Goal: Task Accomplishment & Management: Complete application form

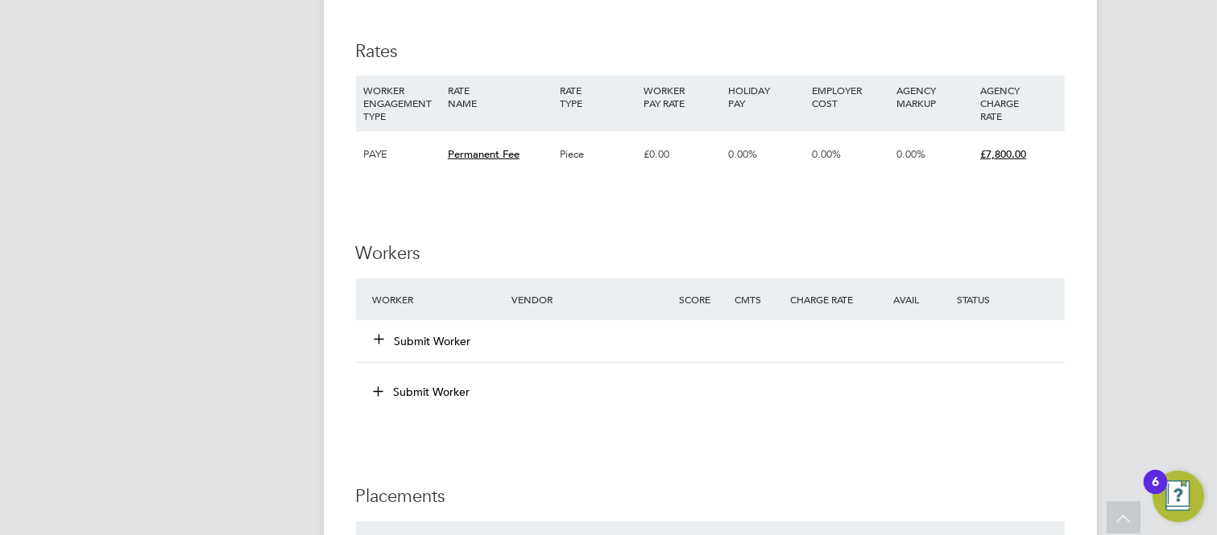
scroll to position [1700, 0]
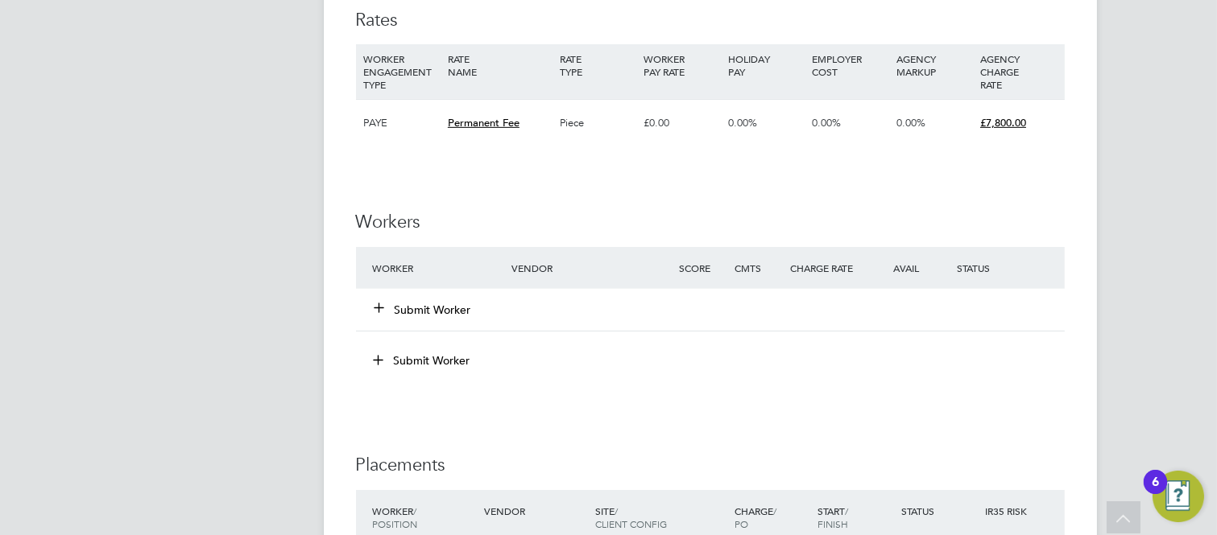
click at [441, 308] on button "Submit Worker" at bounding box center [423, 310] width 97 height 16
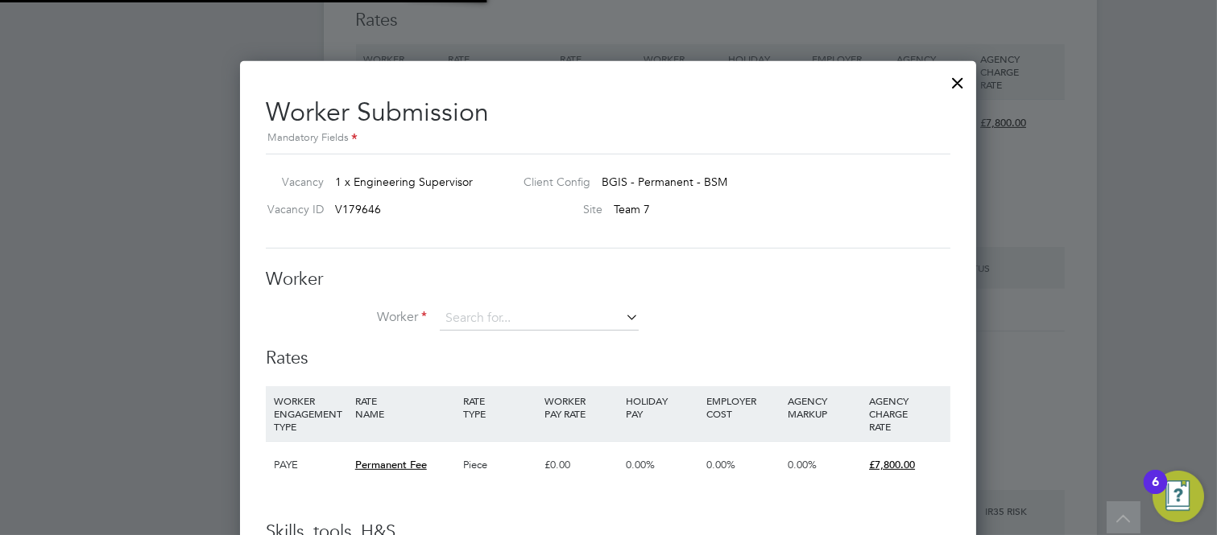
scroll to position [977, 737]
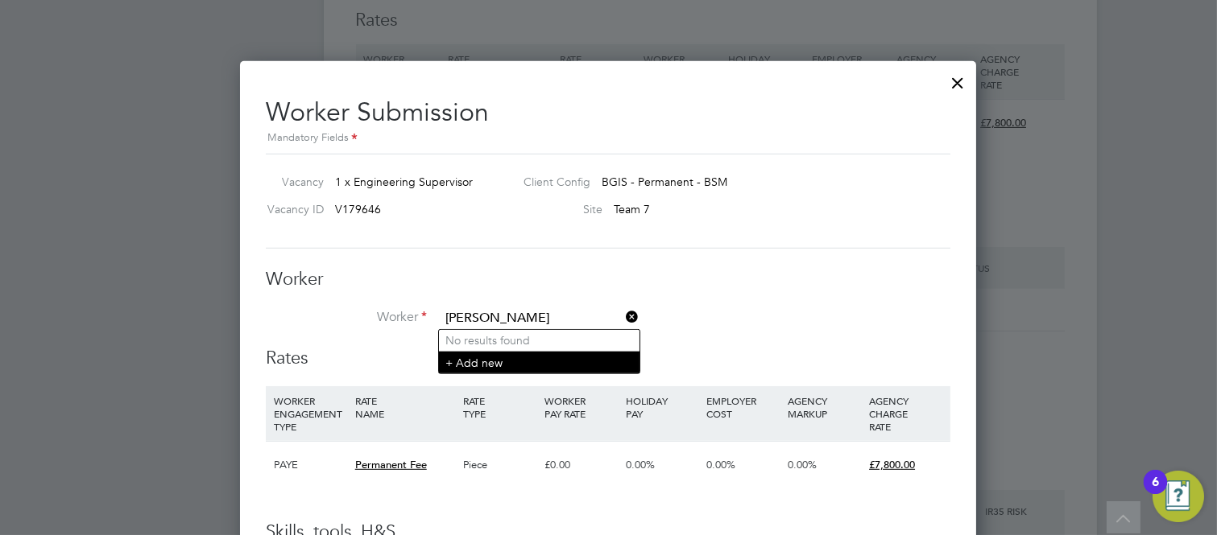
type input "[PERSON_NAME]"
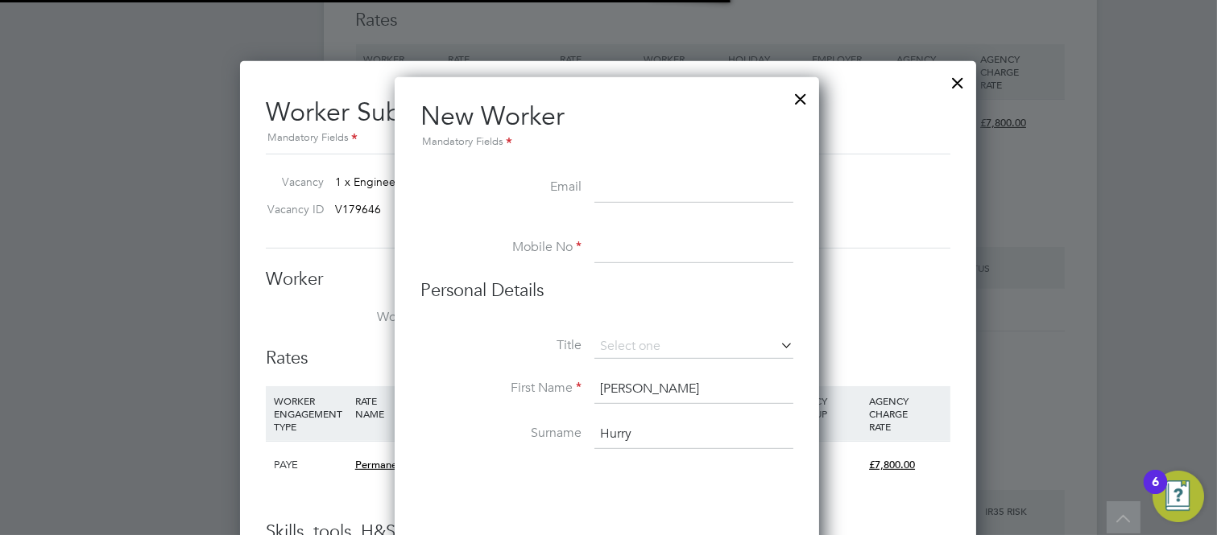
scroll to position [1324, 428]
paste input "[PERSON_NAME][EMAIL_ADDRESS][DOMAIN_NAME]"
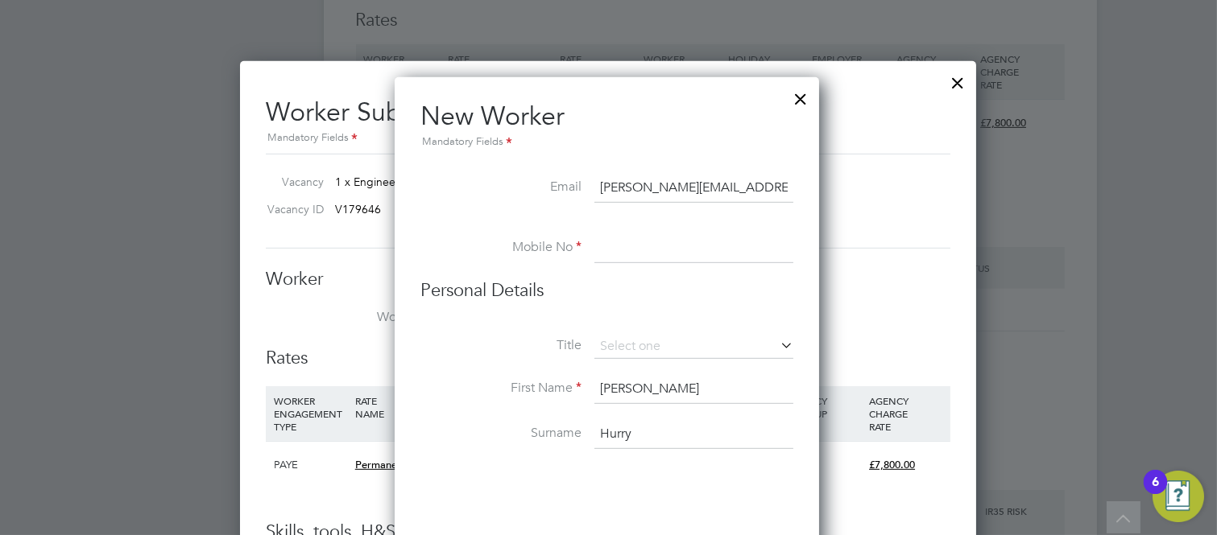
type input "[PERSON_NAME][EMAIL_ADDRESS][DOMAIN_NAME]"
click at [643, 242] on input at bounding box center [693, 249] width 199 height 29
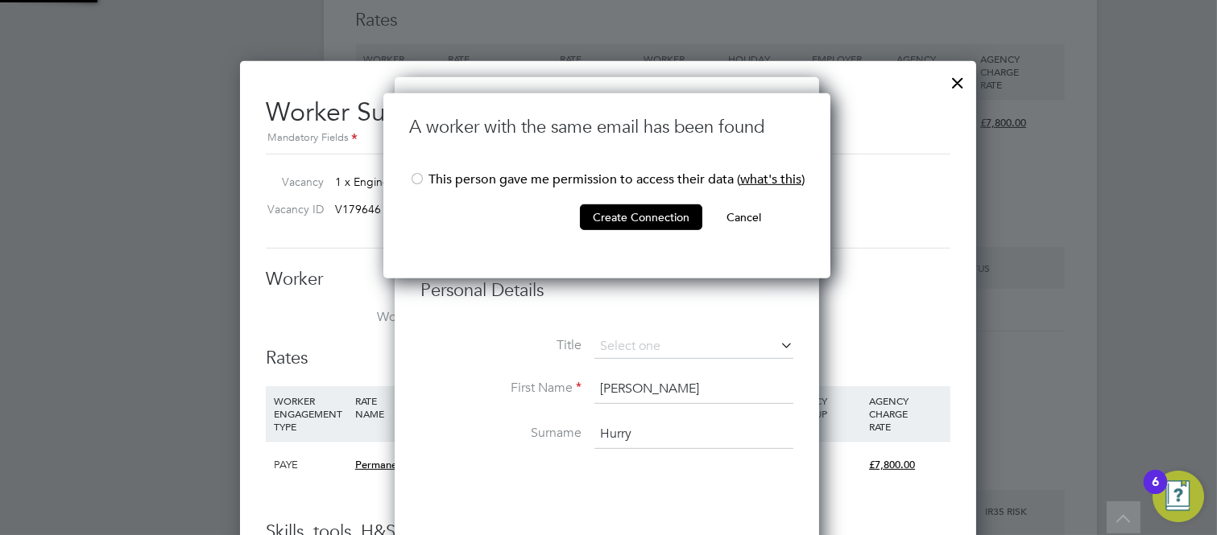
scroll to position [185, 449]
click at [417, 176] on div at bounding box center [417, 180] width 16 height 16
click at [650, 213] on button "Create Connection" at bounding box center [641, 218] width 122 height 26
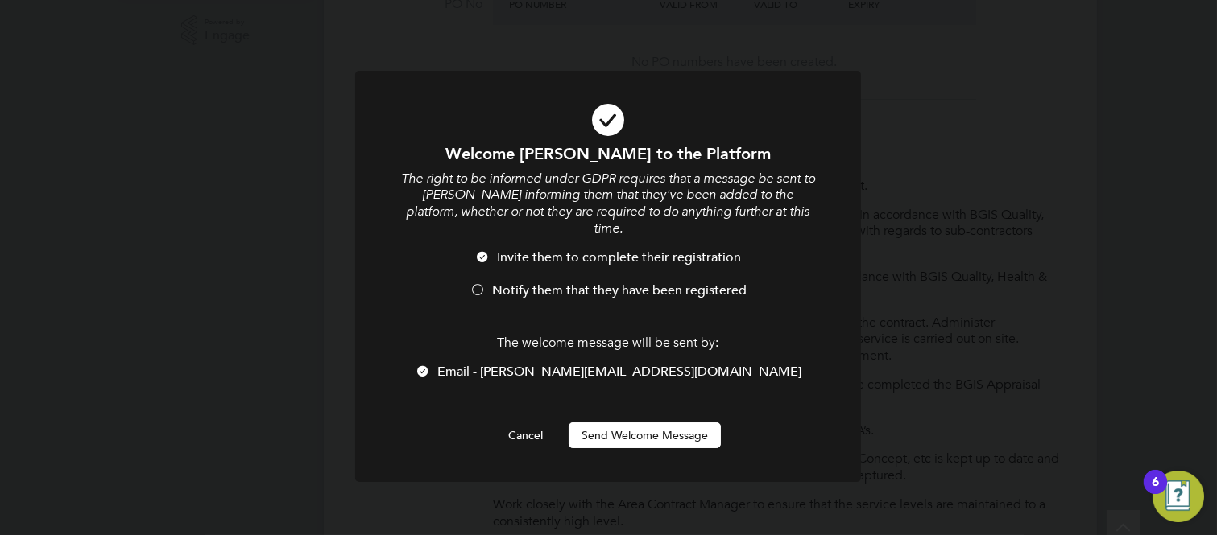
scroll to position [0, 0]
click at [476, 283] on div at bounding box center [477, 291] width 16 height 16
click at [630, 423] on button "Send Welcome Message" at bounding box center [644, 436] width 152 height 26
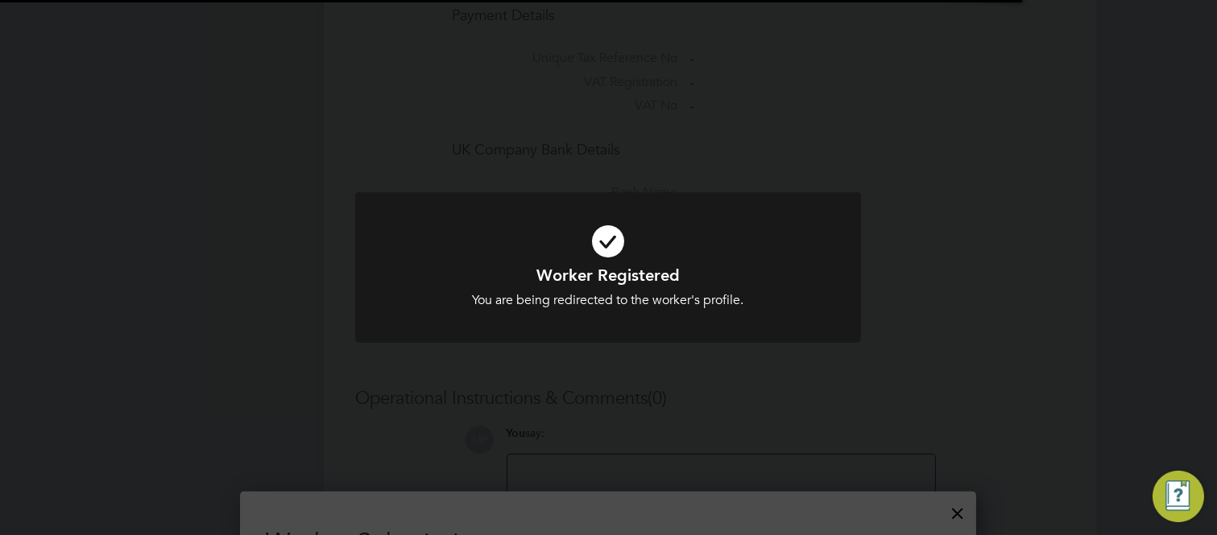
scroll to position [1700, 0]
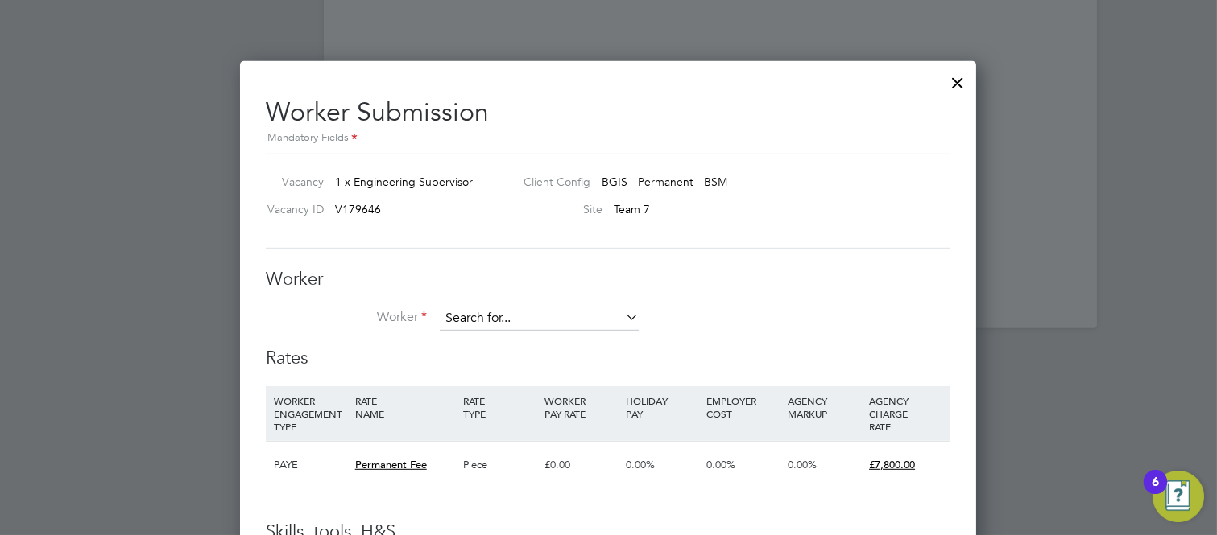
click at [479, 308] on input at bounding box center [539, 319] width 199 height 24
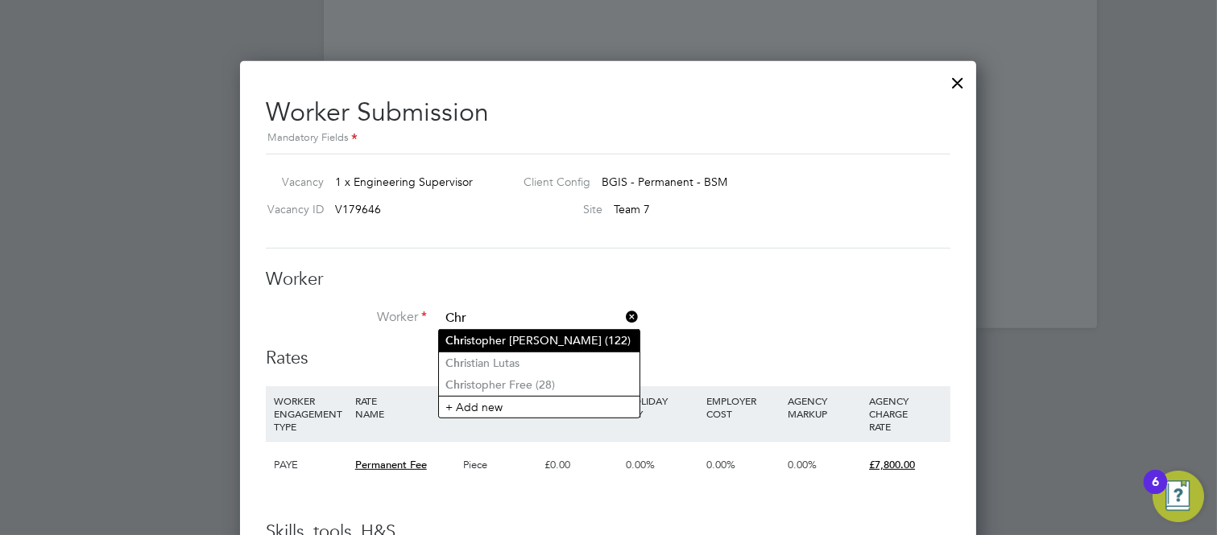
click at [518, 343] on li "Chr istopher [PERSON_NAME] (122)" at bounding box center [539, 341] width 200 height 22
type input "[PERSON_NAME] (122)"
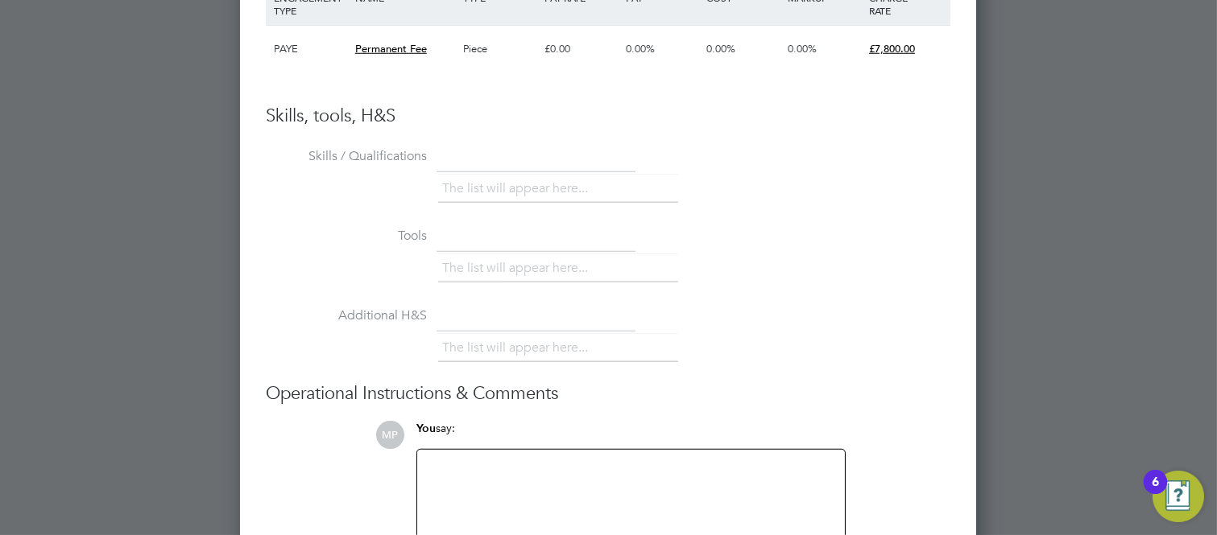
scroll to position [2560, 0]
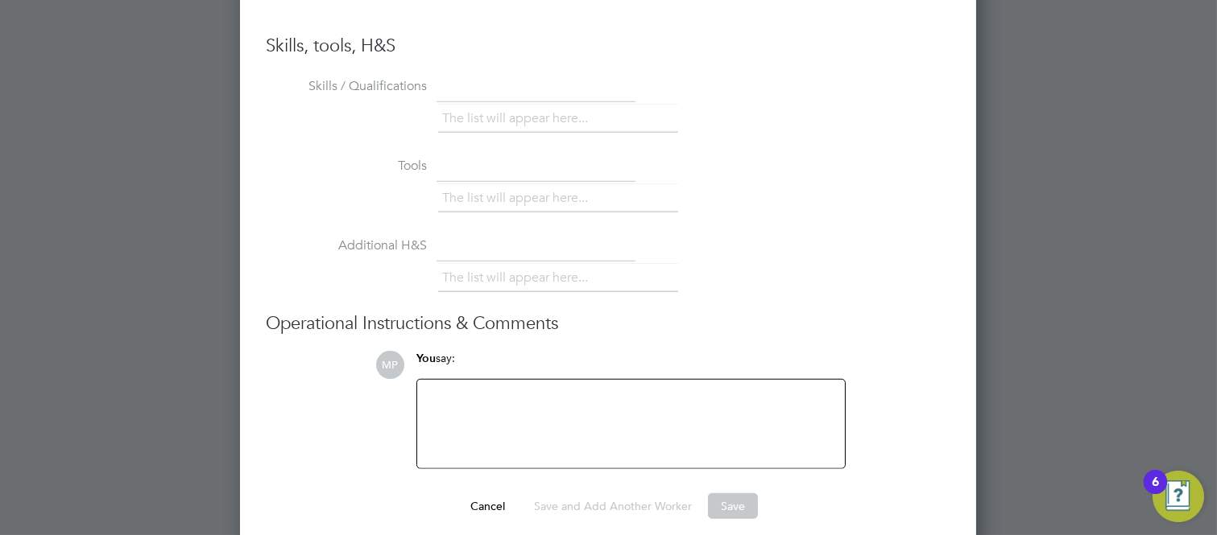
click at [505, 400] on div at bounding box center [631, 424] width 408 height 69
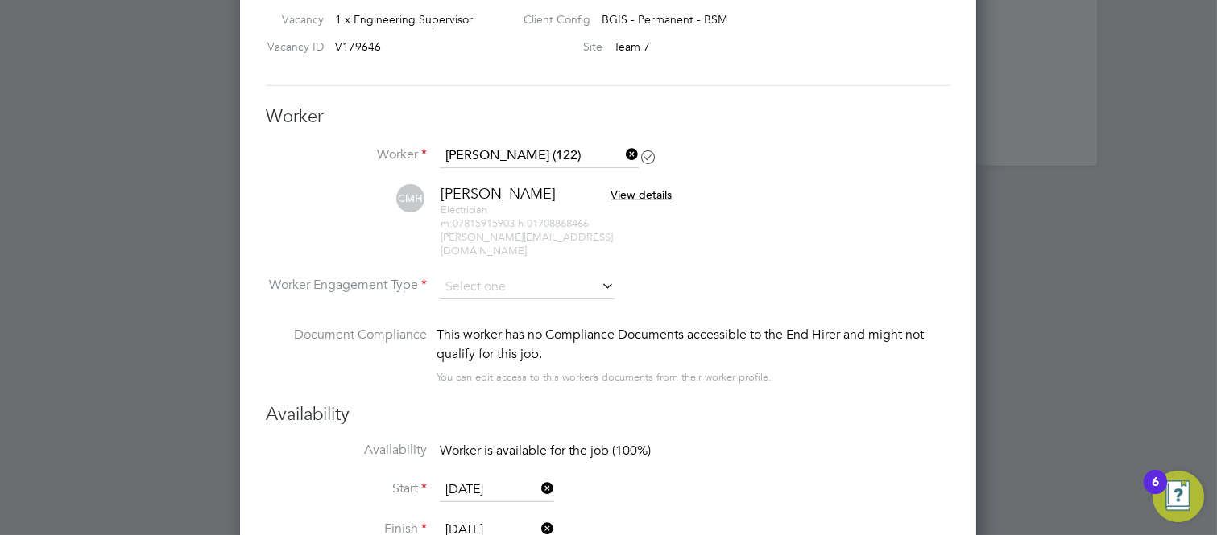
scroll to position [1845, 0]
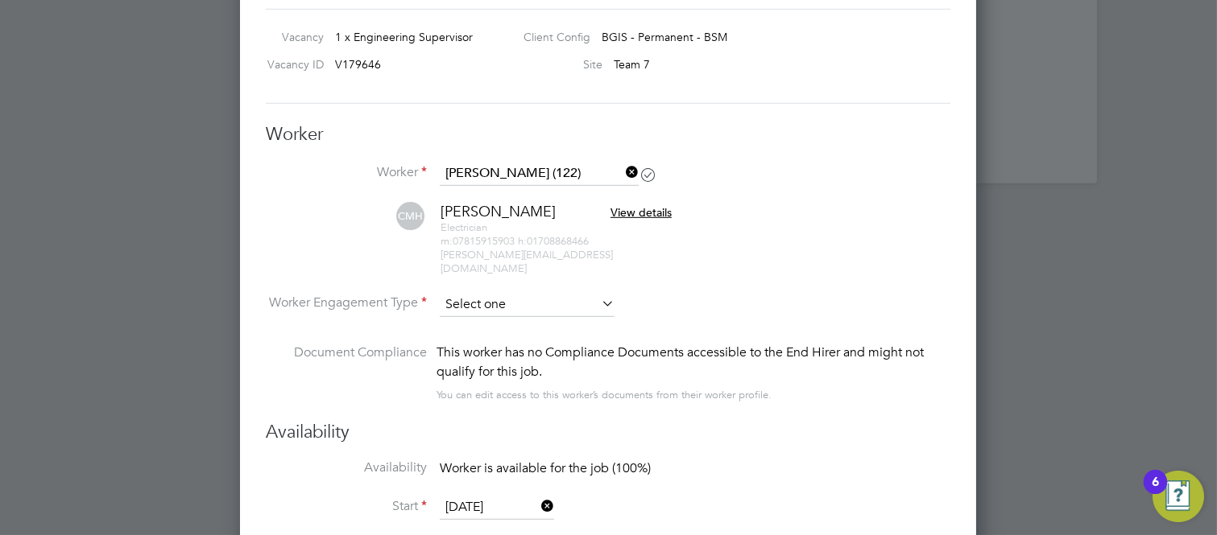
click at [596, 293] on input at bounding box center [527, 305] width 175 height 24
click at [457, 333] on li "PAYE" at bounding box center [527, 333] width 176 height 21
type input "PAYE"
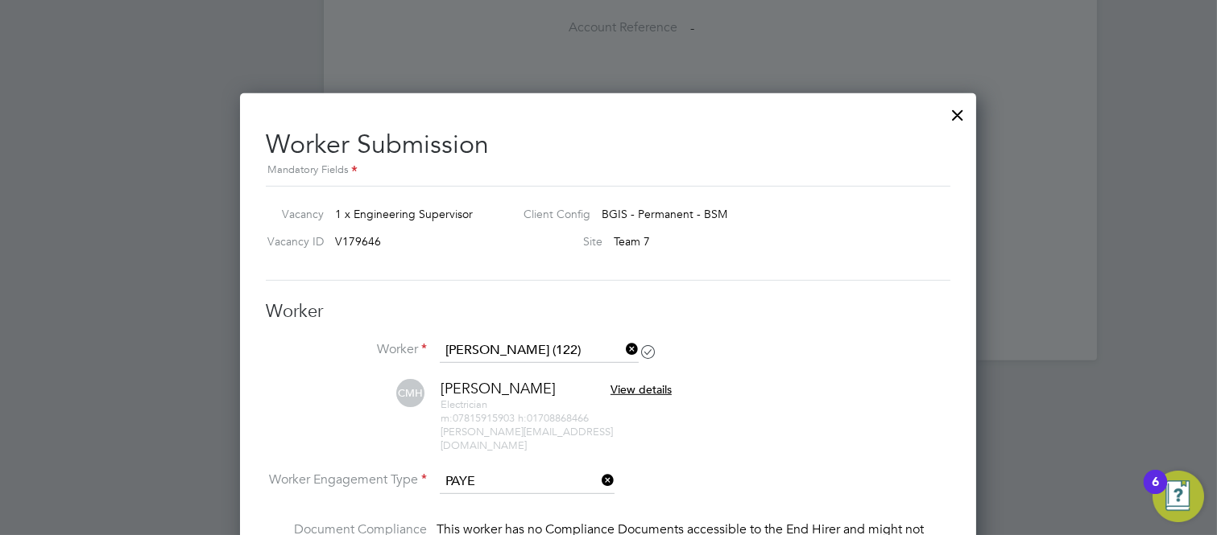
scroll to position [1665, 0]
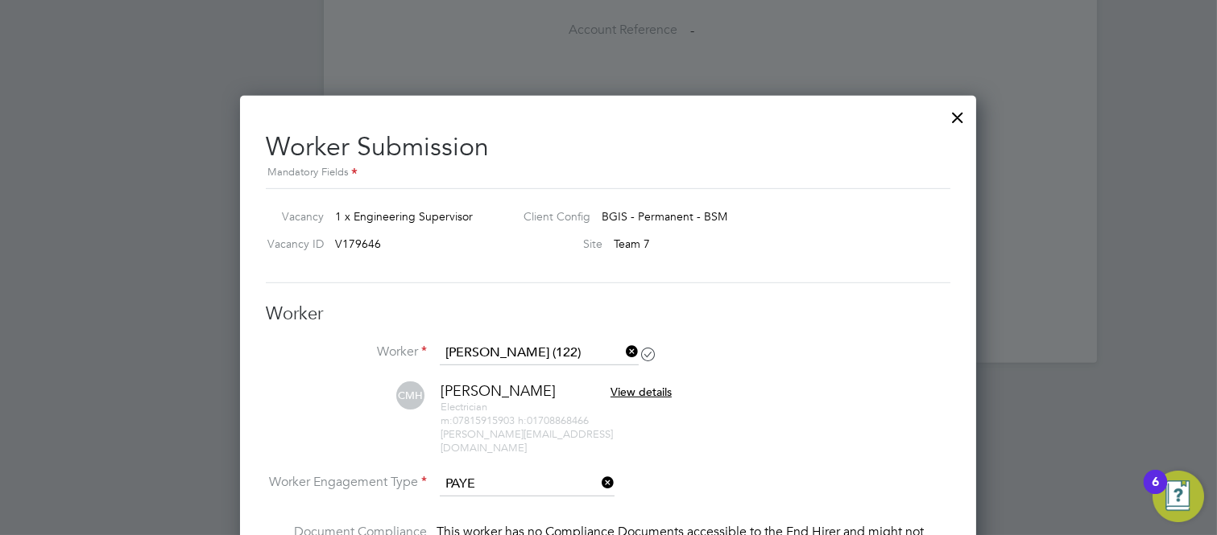
click at [671, 391] on span "View details" at bounding box center [640, 392] width 61 height 14
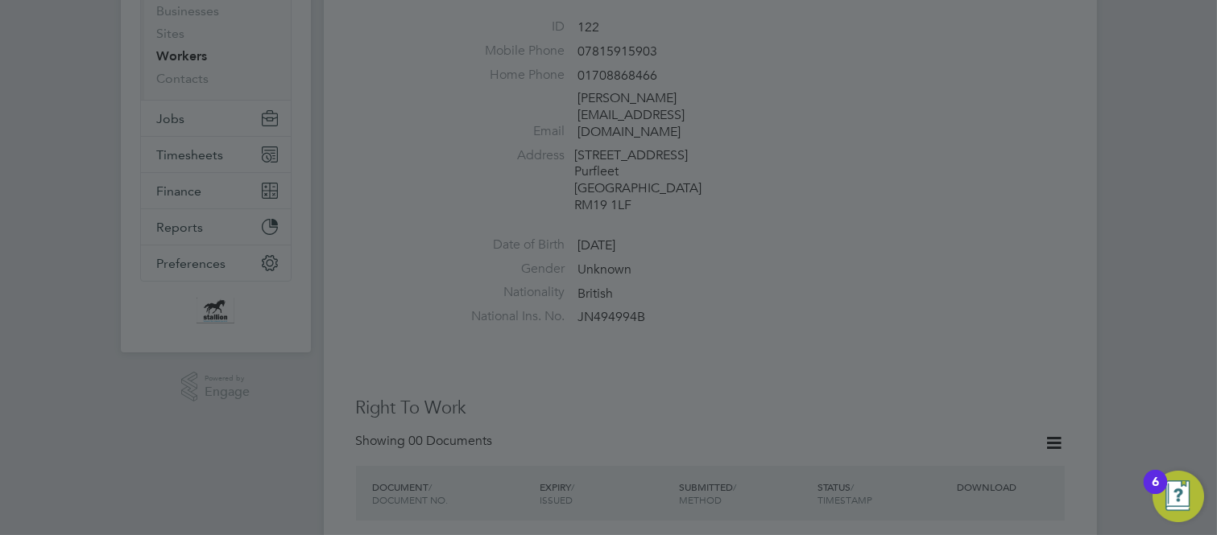
scroll to position [0, 0]
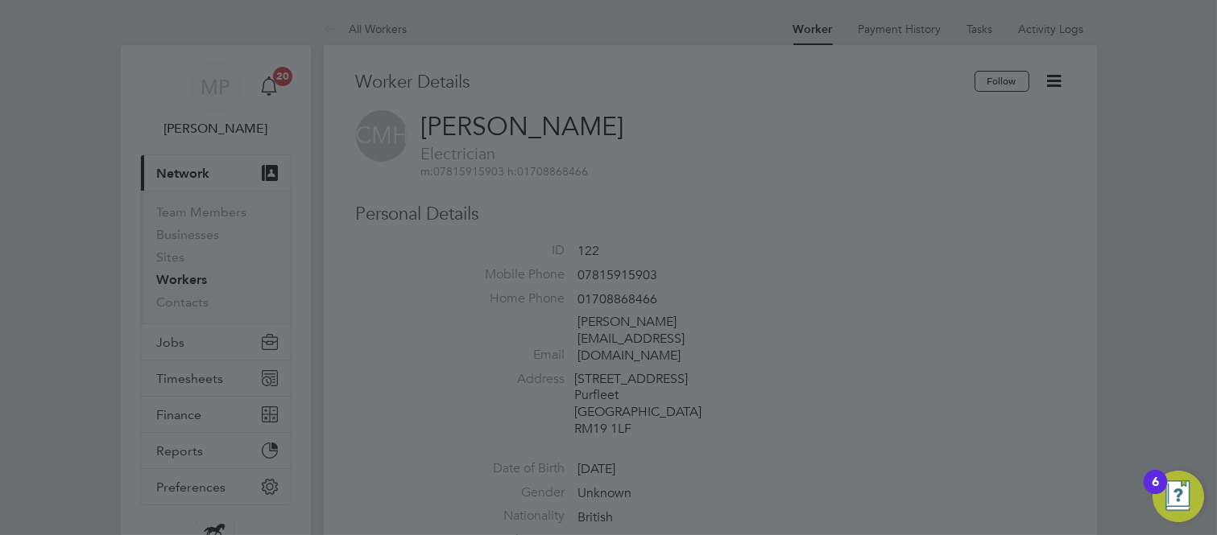
click at [839, 324] on div at bounding box center [608, 267] width 1217 height 535
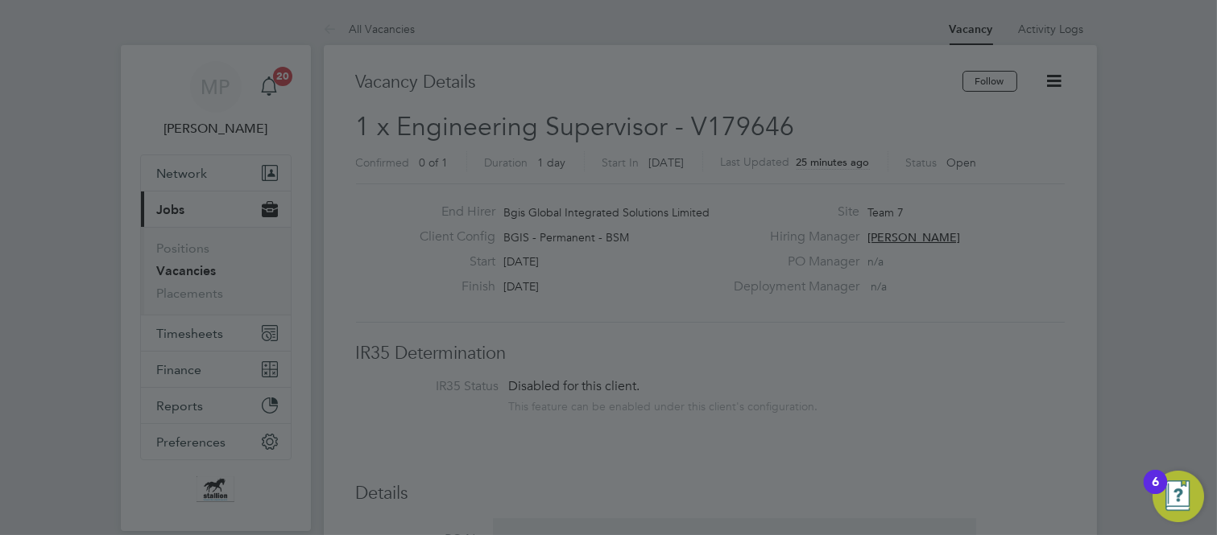
click at [622, 290] on div at bounding box center [608, 267] width 1217 height 535
click at [689, 307] on div at bounding box center [608, 267] width 1217 height 535
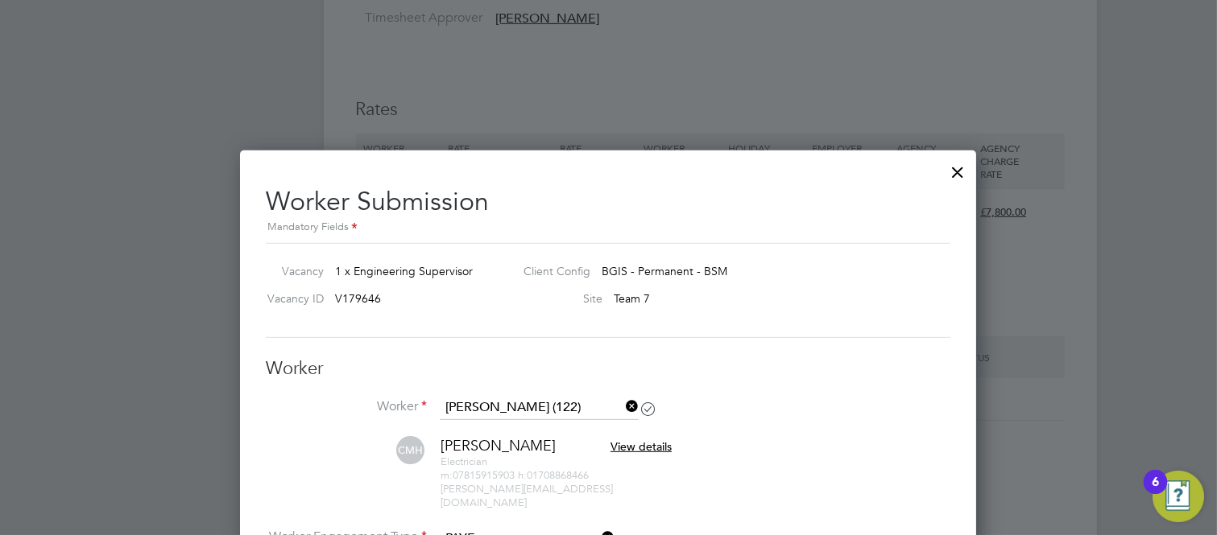
scroll to position [1789, 0]
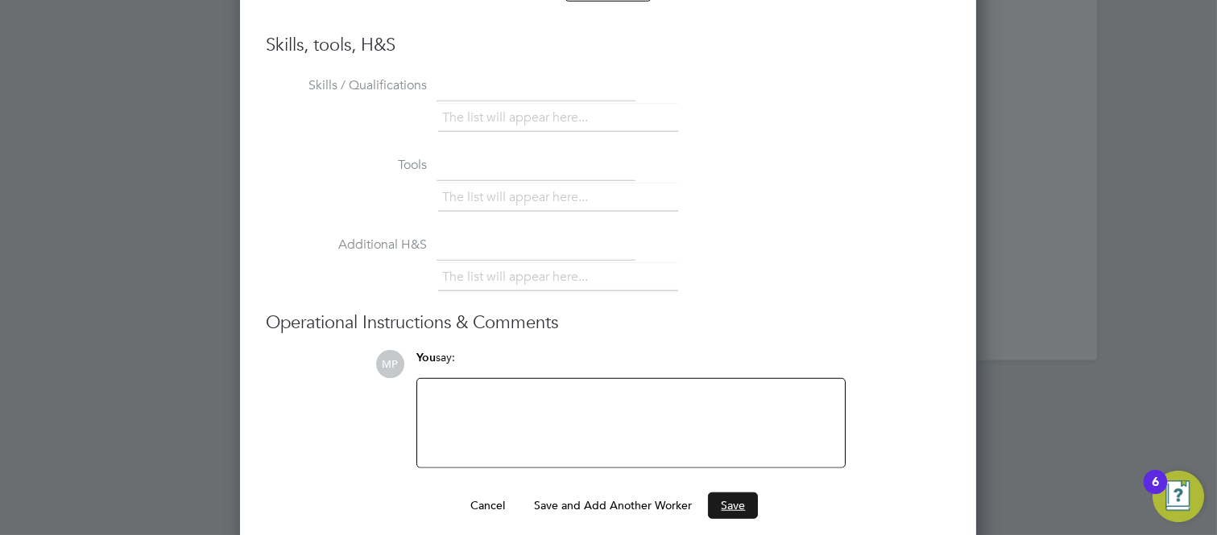
click at [742, 493] on button "Save" at bounding box center [733, 506] width 50 height 26
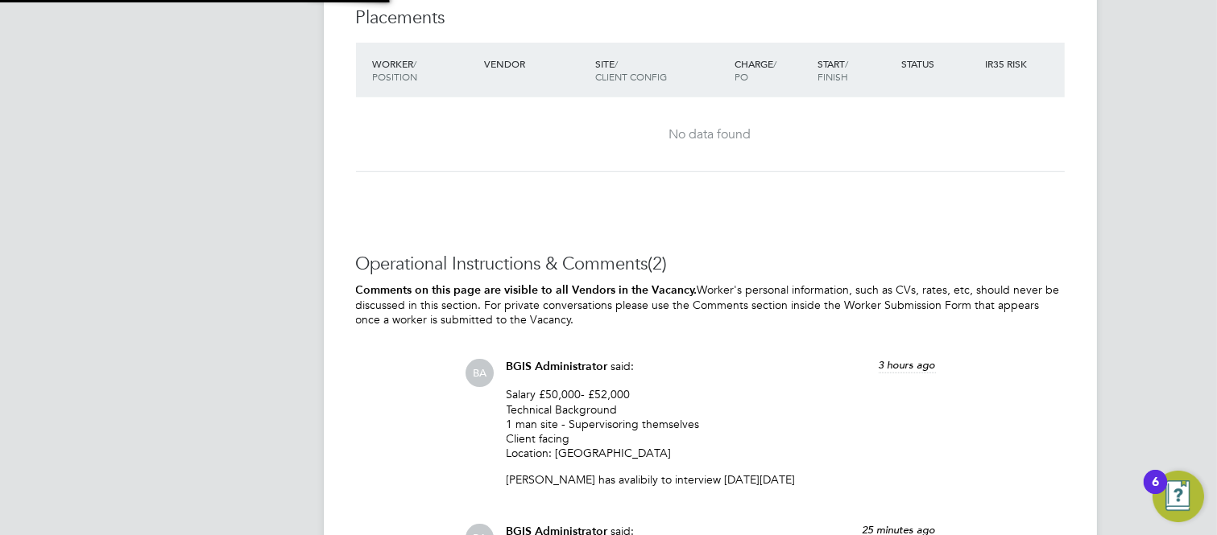
scroll to position [9, 6]
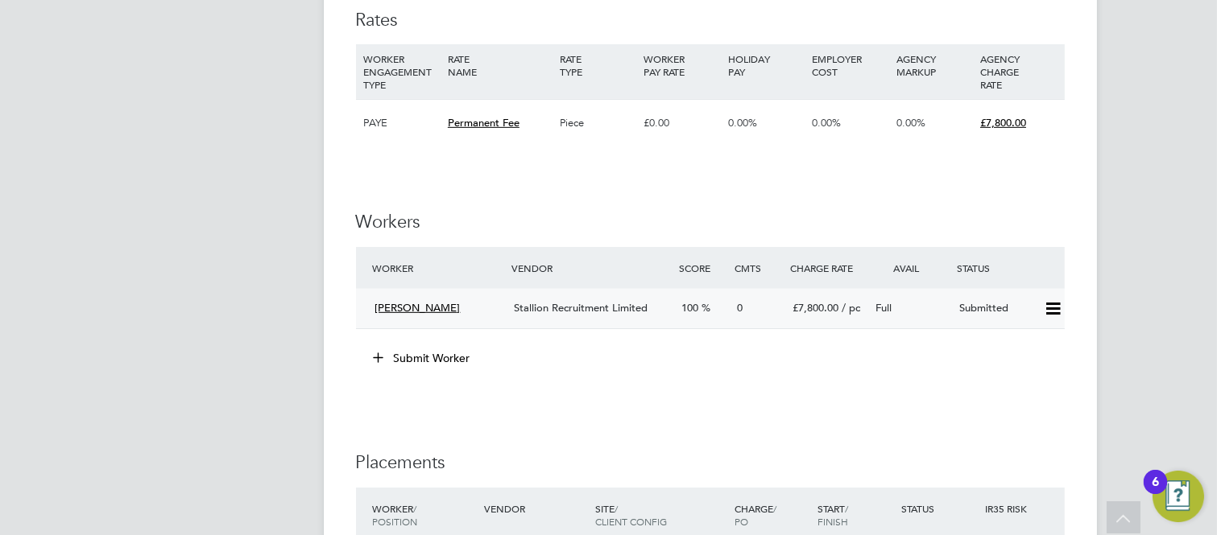
click at [630, 307] on span "Stallion Recruitment Limited" at bounding box center [581, 308] width 134 height 14
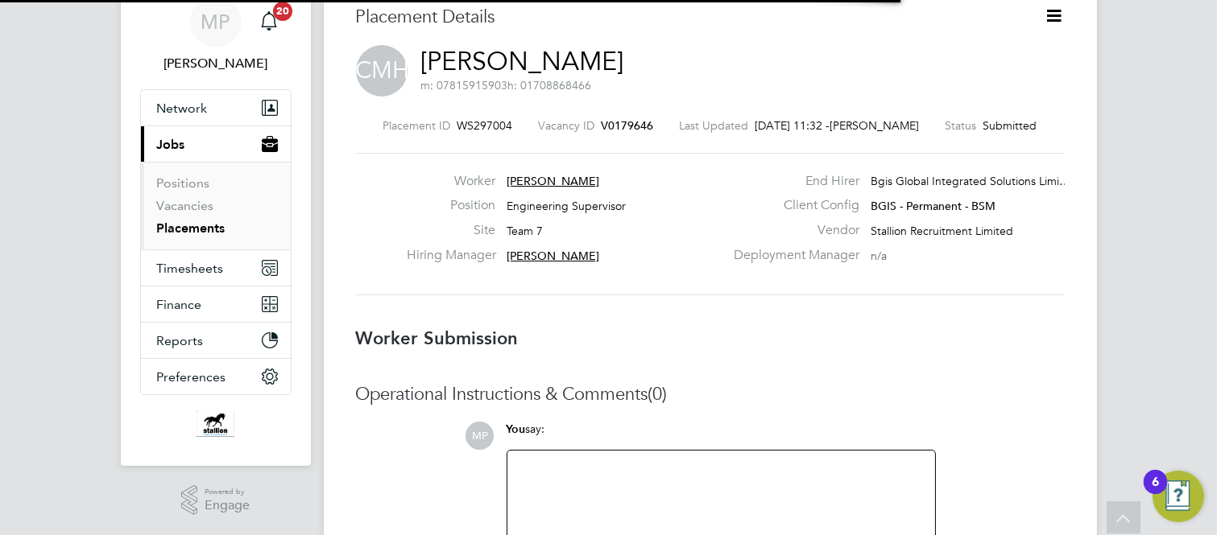
scroll to position [8, 8]
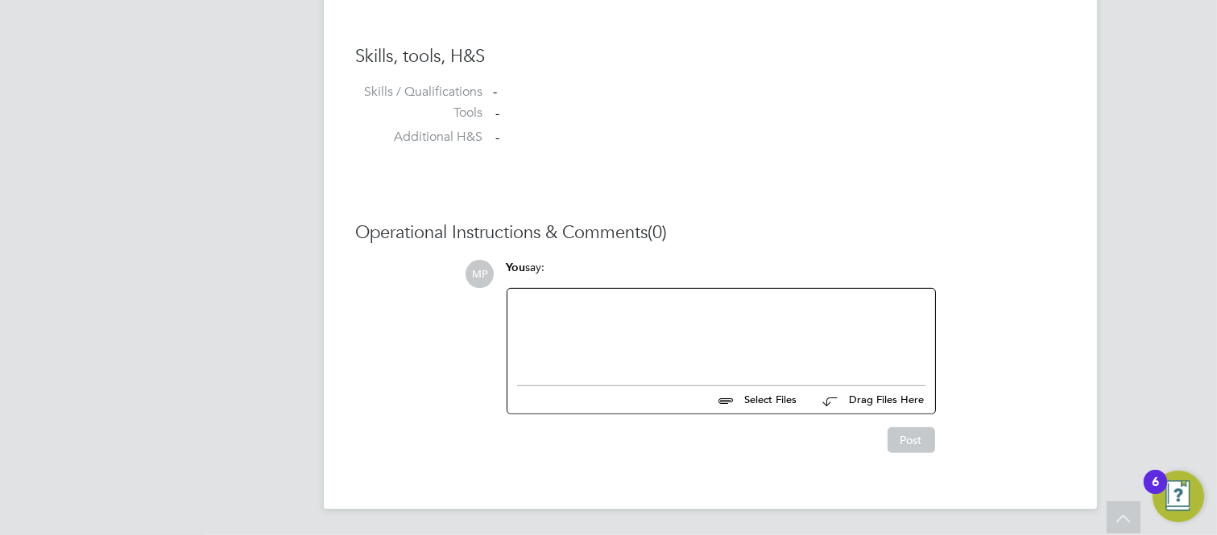
click at [570, 324] on div at bounding box center [721, 333] width 408 height 69
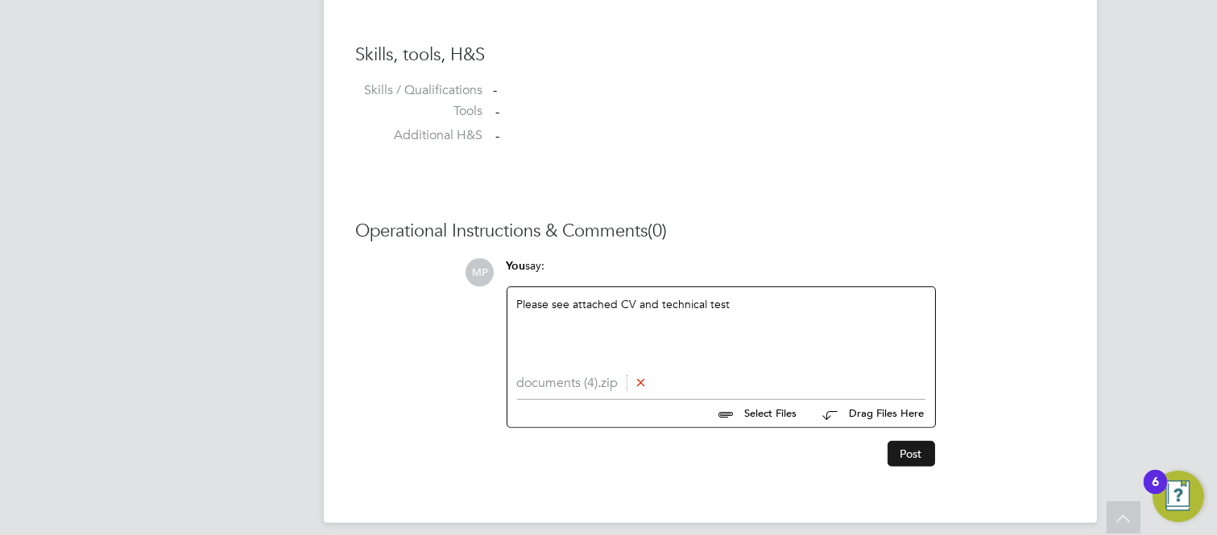
click at [911, 456] on button "Post" at bounding box center [911, 454] width 48 height 26
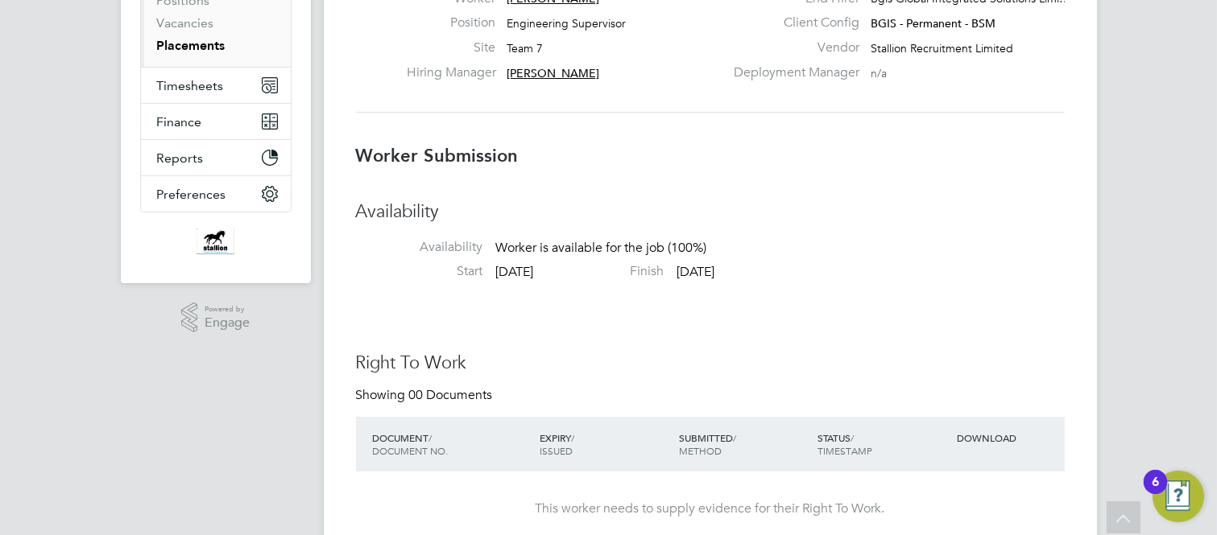
scroll to position [9, 0]
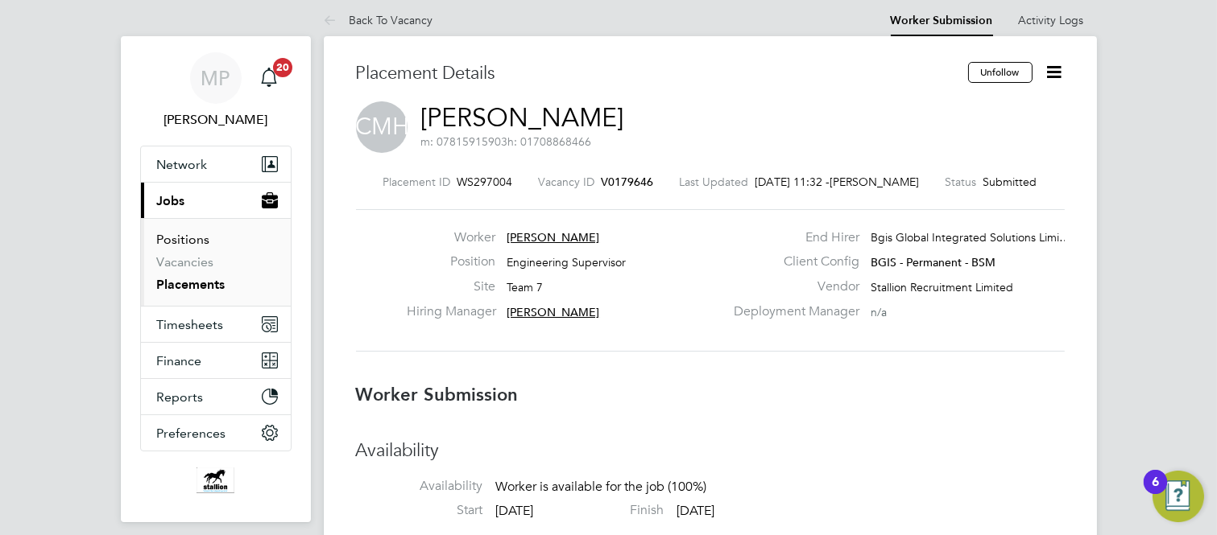
click at [190, 239] on link "Positions" at bounding box center [183, 239] width 53 height 15
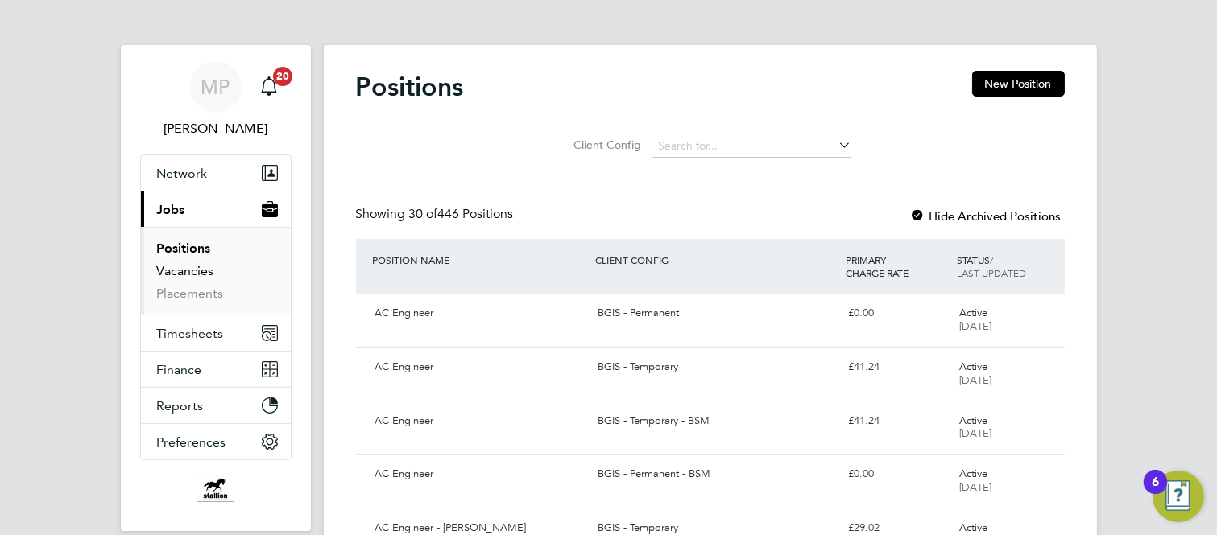
click at [203, 272] on link "Vacancies" at bounding box center [185, 270] width 57 height 15
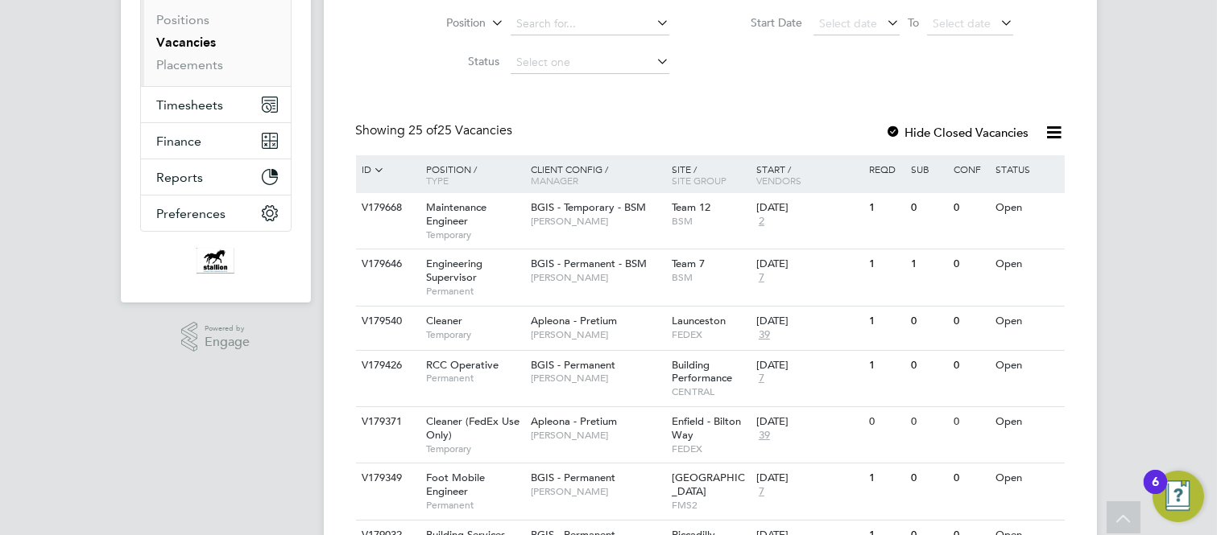
scroll to position [268, 0]
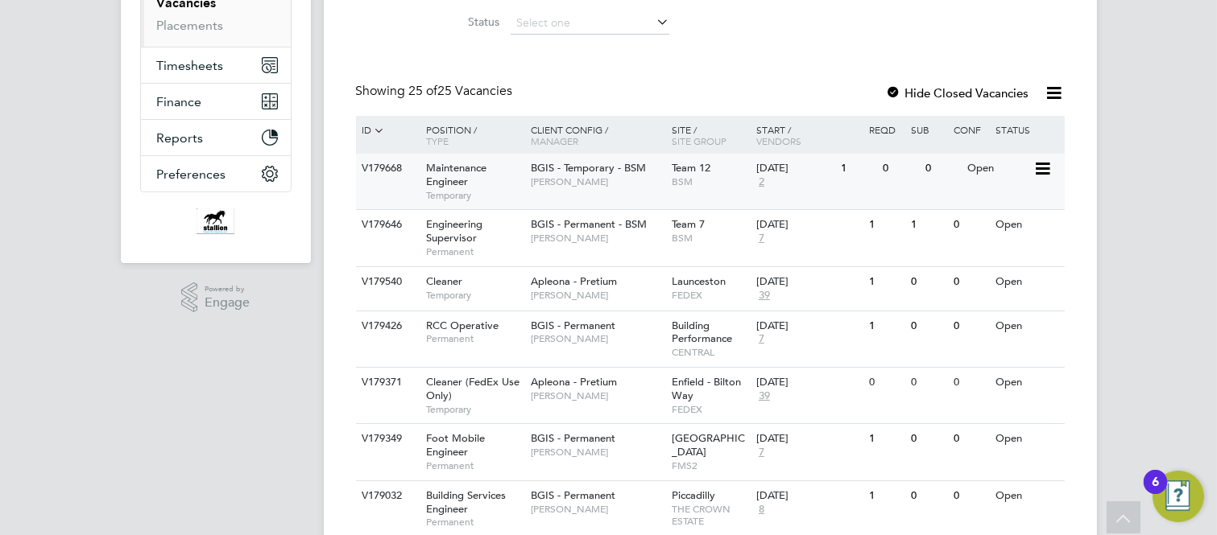
click at [446, 173] on span "Maintenance Engineer" at bounding box center [456, 174] width 60 height 27
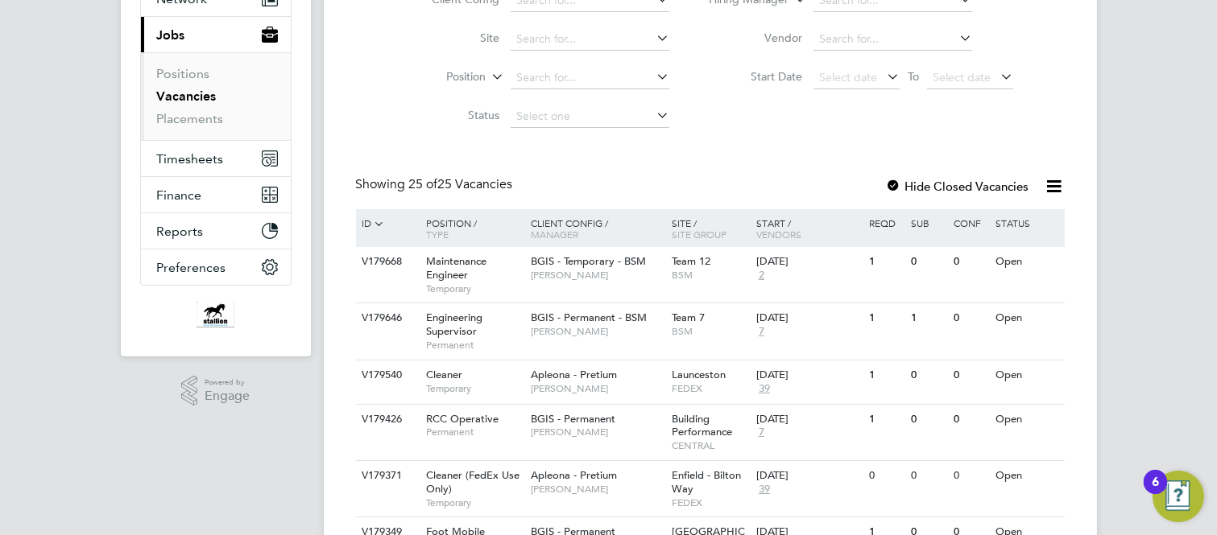
scroll to position [179, 0]
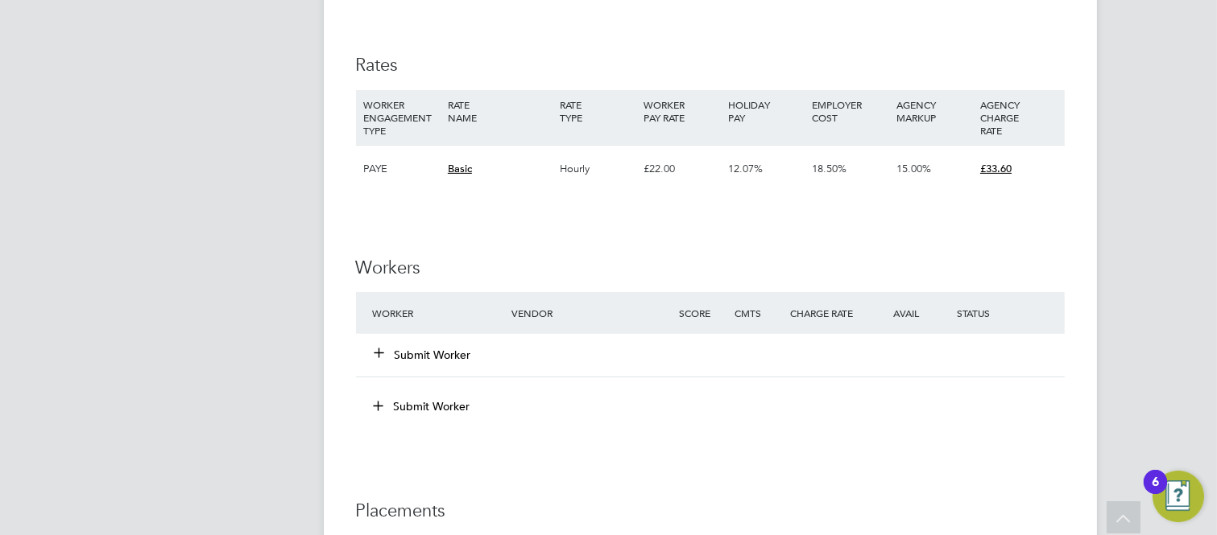
scroll to position [1163, 0]
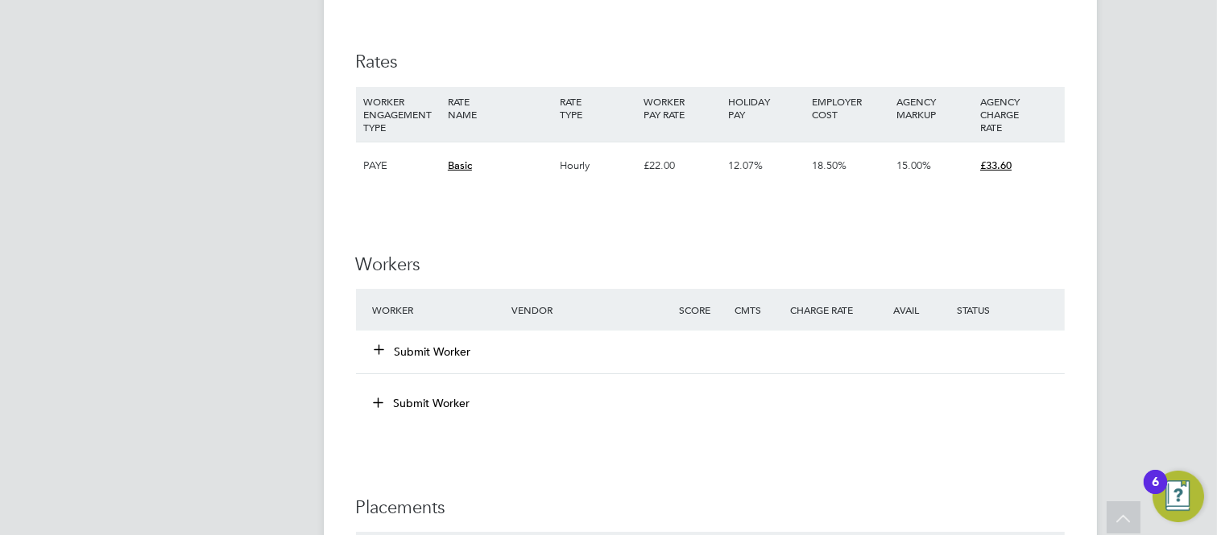
click at [444, 348] on button "Submit Worker" at bounding box center [423, 352] width 97 height 16
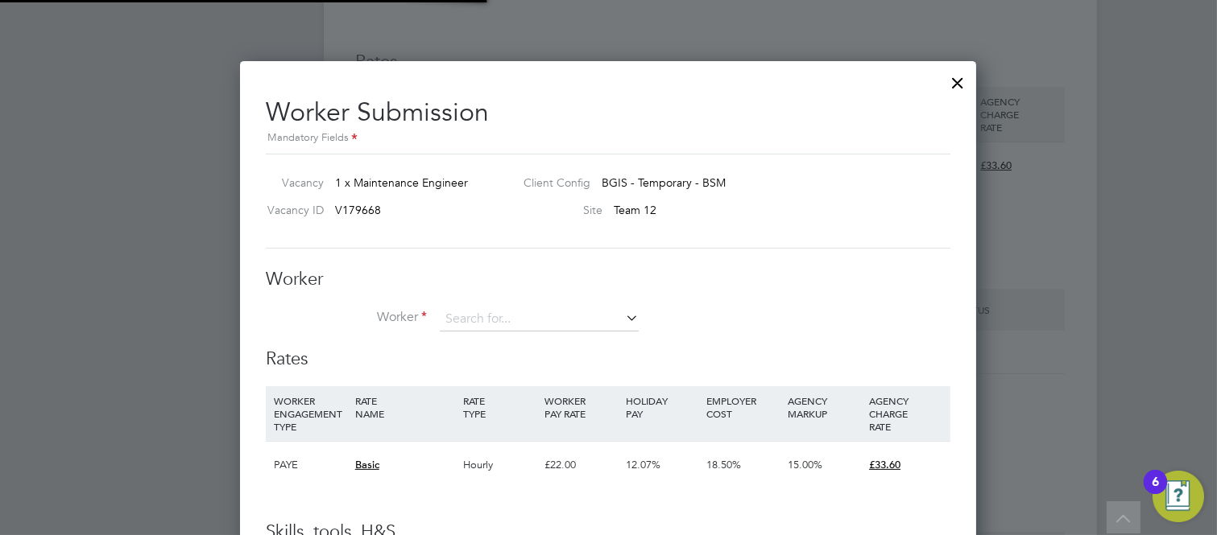
scroll to position [977, 737]
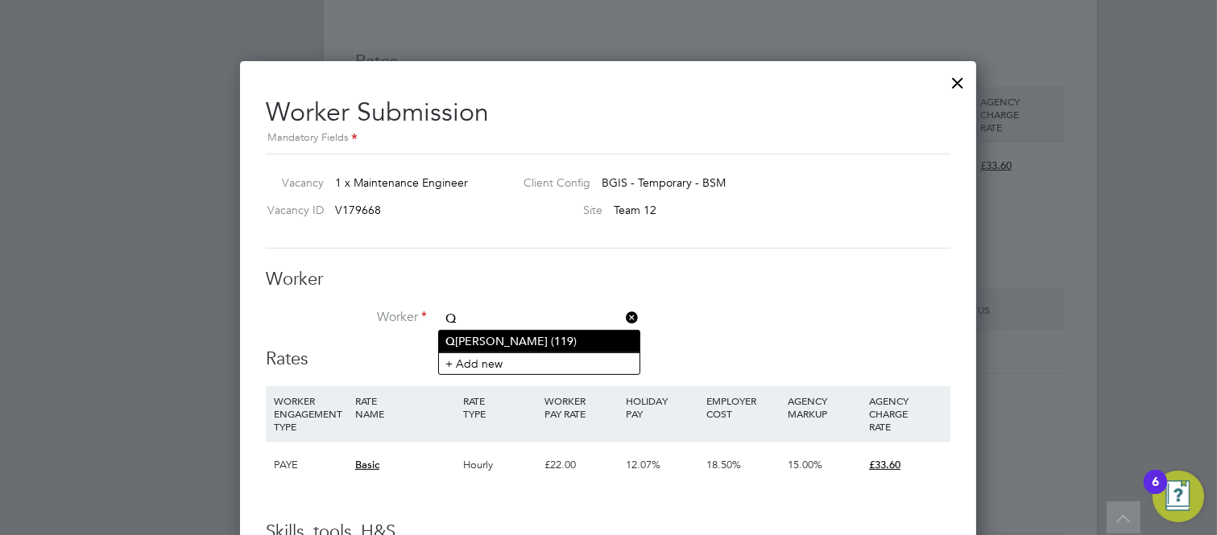
click at [483, 341] on li "Q uentin Anderson (119)" at bounding box center [539, 342] width 200 height 22
type input "Quentin Anderson (119)"
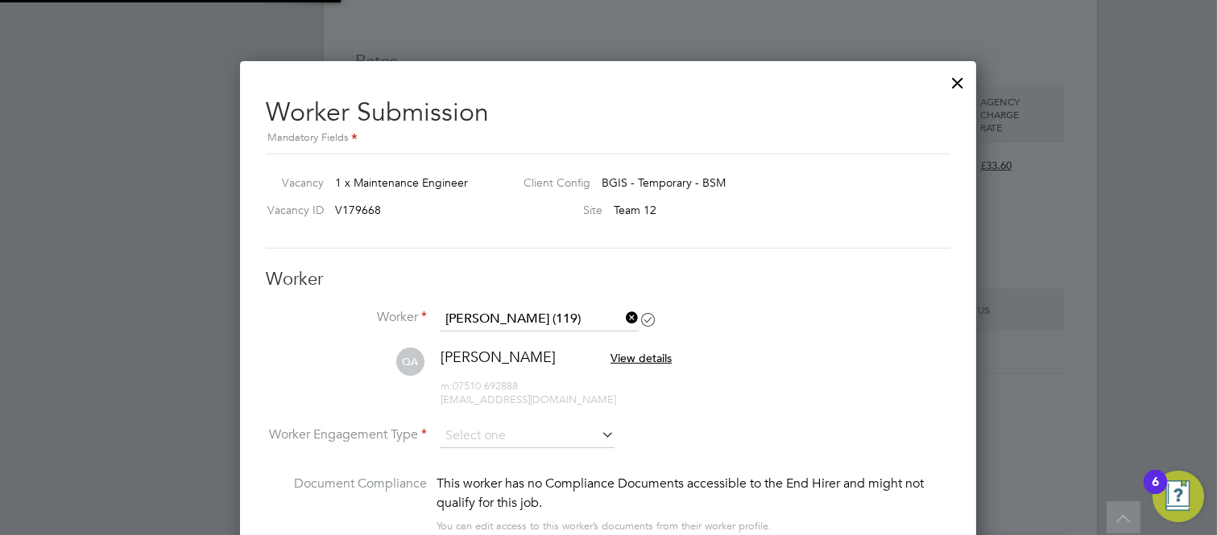
scroll to position [1335, 737]
click at [573, 438] on input at bounding box center [527, 436] width 175 height 24
click at [469, 477] on li "PAYE" at bounding box center [527, 479] width 176 height 21
type input "PAYE"
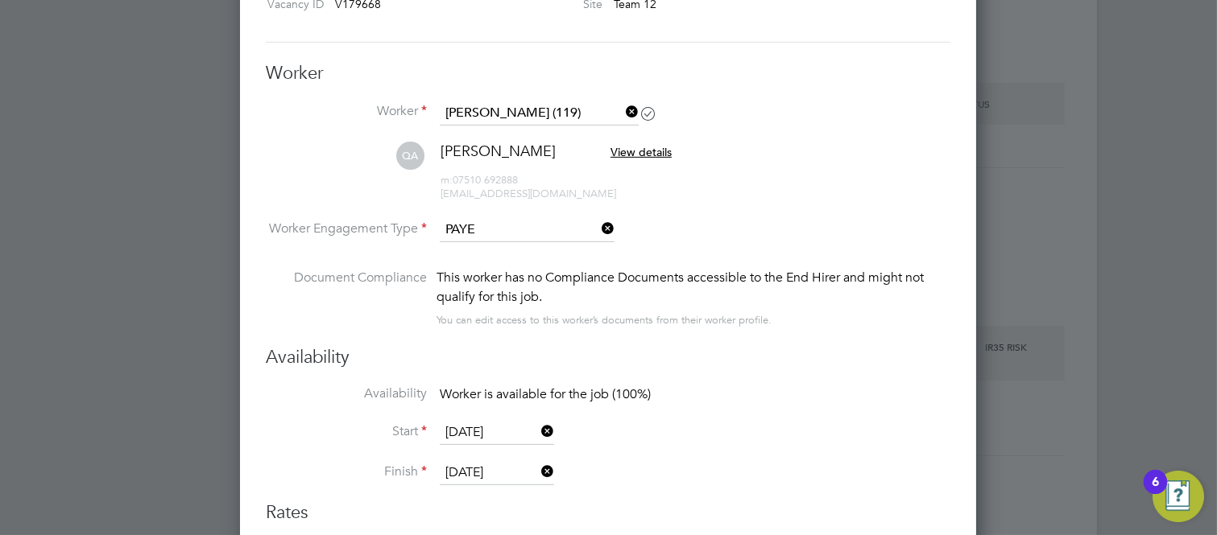
scroll to position [0, 0]
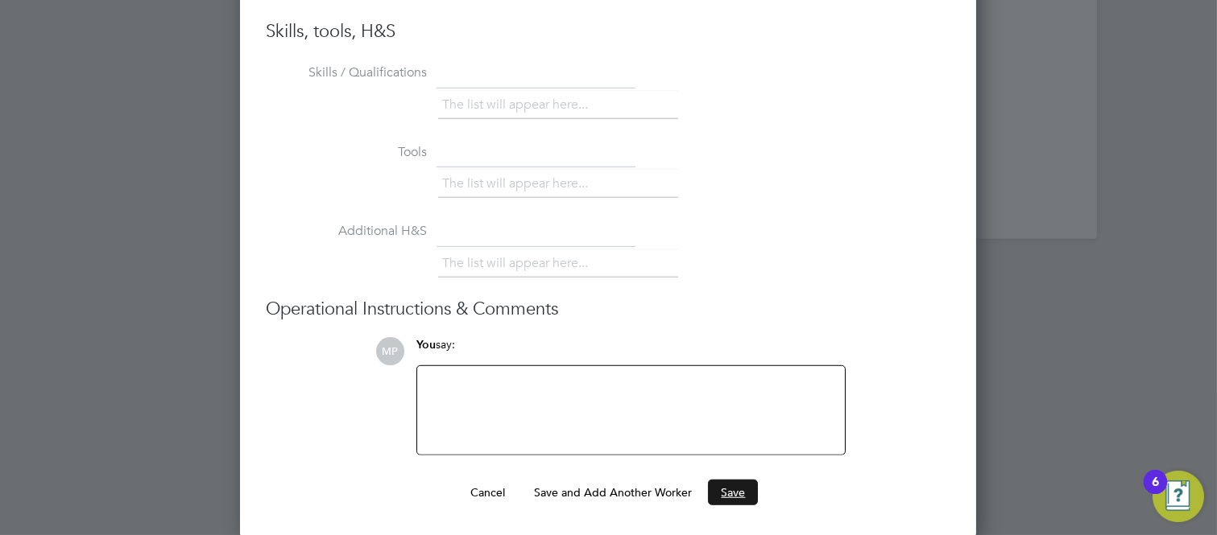
click at [730, 488] on button "Save" at bounding box center [733, 493] width 50 height 26
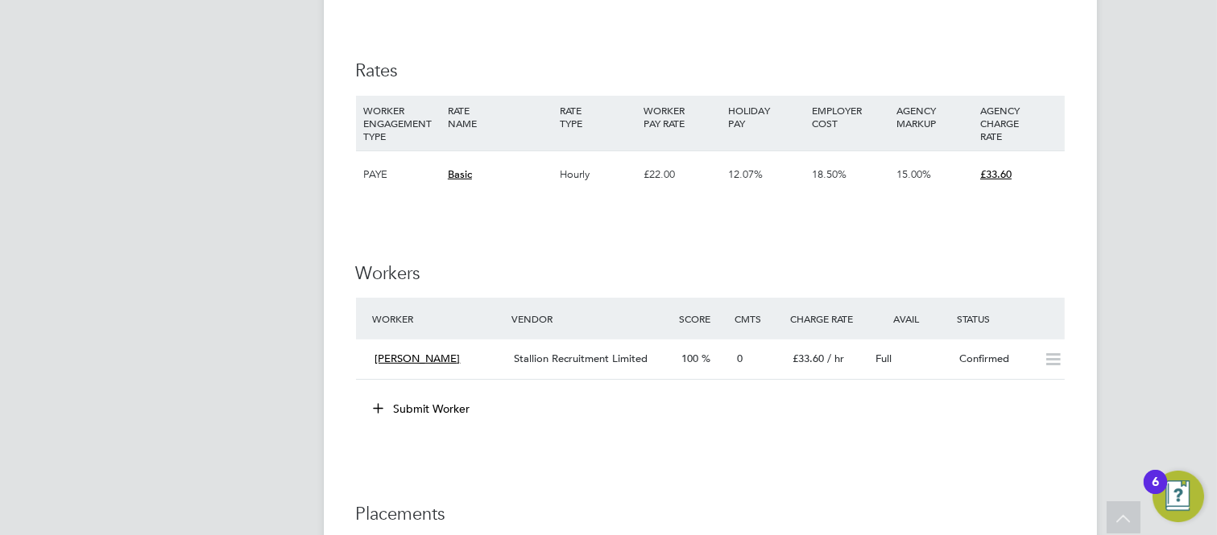
scroll to position [1252, 0]
